Goal: Information Seeking & Learning: Learn about a topic

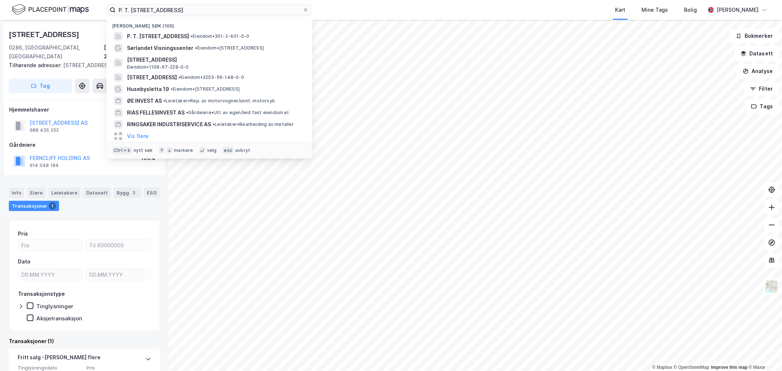
click at [143, 8] on input "P. T. [STREET_ADDRESS]" at bounding box center [209, 9] width 187 height 11
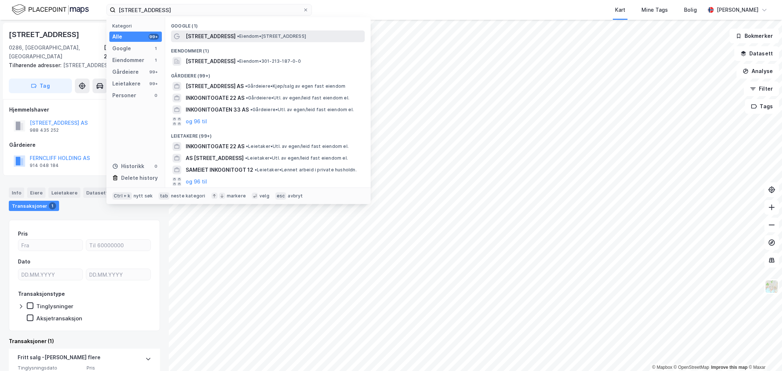
type input "[STREET_ADDRESS]"
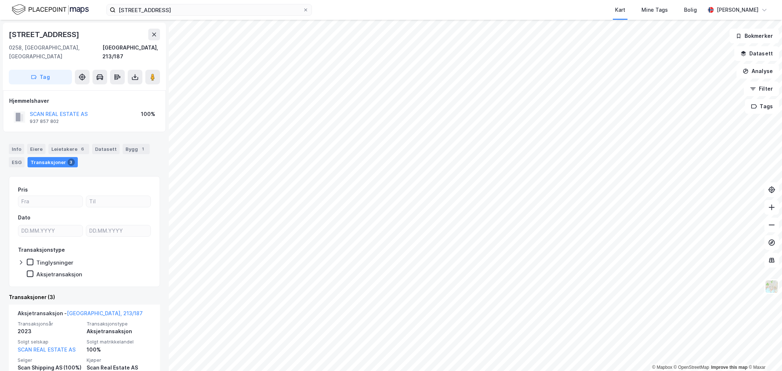
drag, startPoint x: 107, startPoint y: 107, endPoint x: 100, endPoint y: 108, distance: 7.0
drag, startPoint x: 103, startPoint y: 105, endPoint x: 26, endPoint y: 105, distance: 77.1
click at [26, 108] on div "SCAN REAL ESTATE AS 937 857 802 100%" at bounding box center [84, 117] width 150 height 18
